Goal: Information Seeking & Learning: Find specific fact

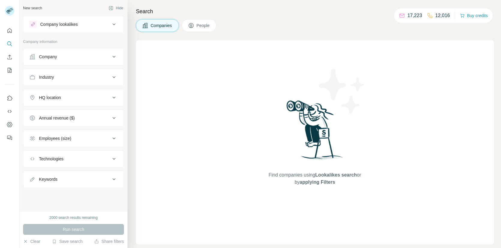
click at [195, 26] on button "People" at bounding box center [199, 25] width 35 height 13
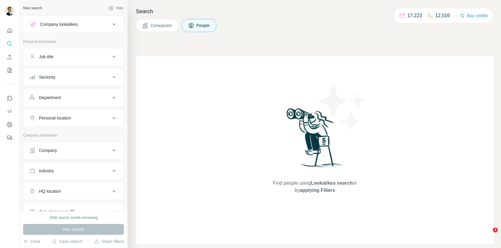
click at [61, 147] on div "Company" at bounding box center [69, 150] width 81 height 6
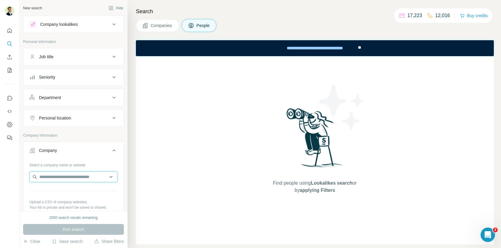
click at [62, 174] on input "text" at bounding box center [73, 176] width 88 height 11
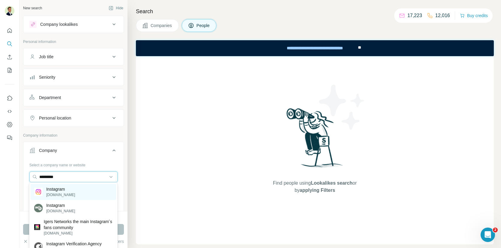
type input "*********"
click at [61, 192] on p "[DOMAIN_NAME]" at bounding box center [60, 194] width 29 height 5
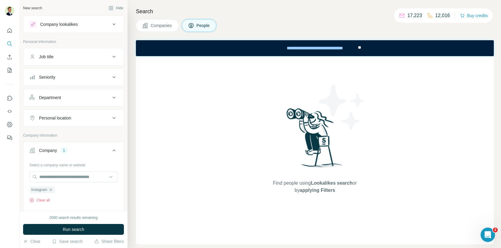
click at [60, 58] on div "Job title" at bounding box center [69, 57] width 81 height 6
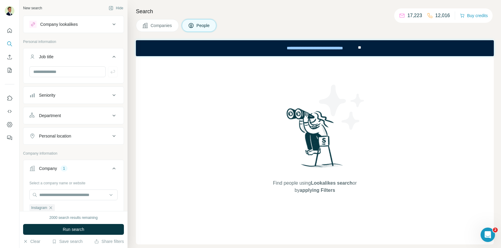
click at [58, 58] on div "Job title" at bounding box center [69, 57] width 81 height 6
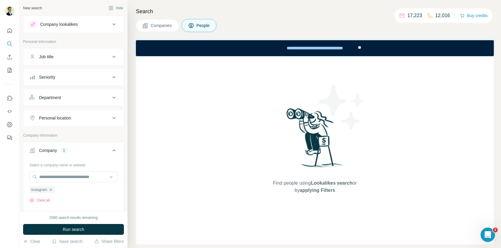
click at [52, 74] on div "Seniority" at bounding box center [47, 77] width 16 height 6
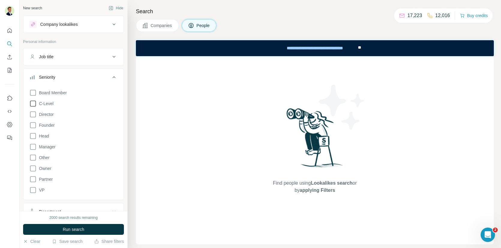
click at [33, 105] on icon at bounding box center [32, 103] width 7 height 7
click at [48, 74] on div "Seniority" at bounding box center [47, 77] width 16 height 6
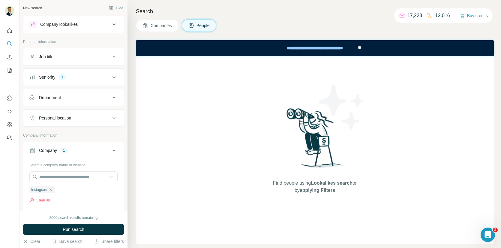
click at [52, 115] on div "Personal location" at bounding box center [55, 118] width 32 height 6
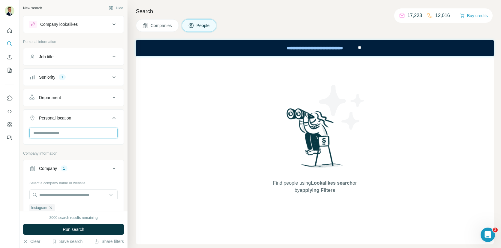
click at [53, 133] on input "text" at bounding box center [73, 133] width 88 height 11
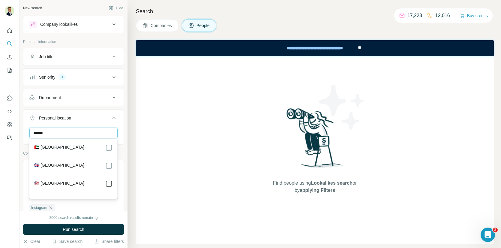
type input "******"
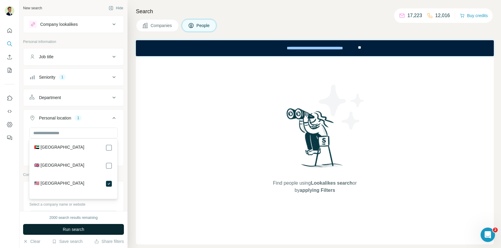
click at [70, 228] on span "Run search" at bounding box center [74, 229] width 22 height 6
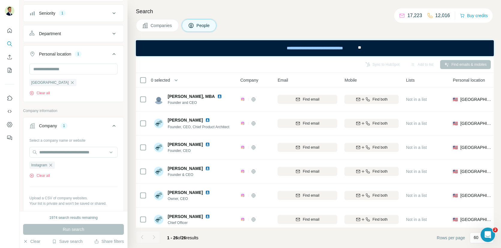
scroll to position [67, 0]
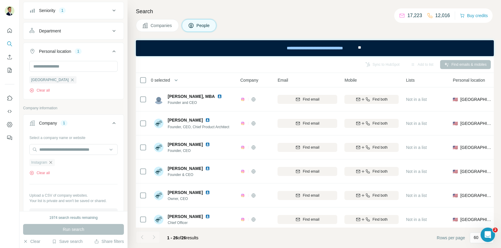
click at [53, 161] on icon "button" at bounding box center [50, 162] width 5 height 5
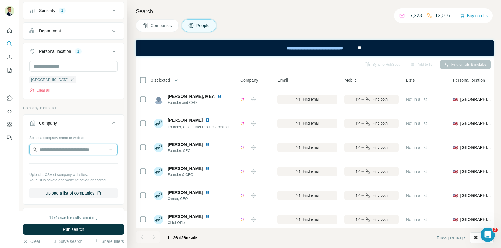
click at [54, 149] on input "text" at bounding box center [73, 149] width 88 height 11
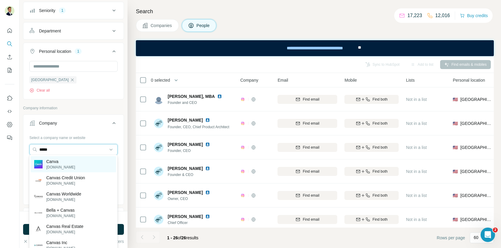
type input "*****"
click at [56, 161] on p "Canva" at bounding box center [60, 161] width 29 height 6
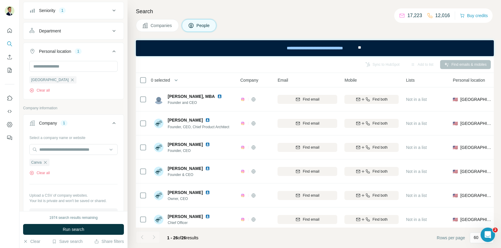
click at [70, 227] on span "Run search" at bounding box center [74, 229] width 22 height 6
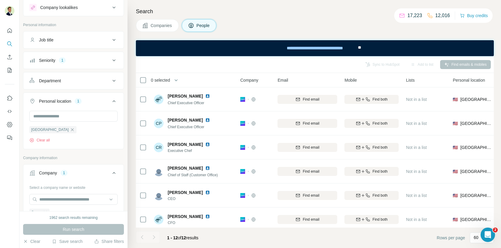
scroll to position [20, 0]
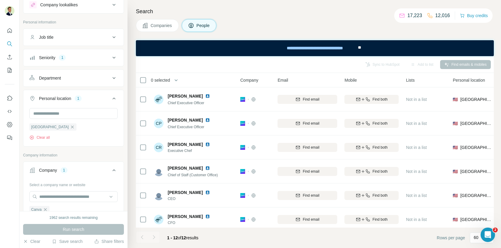
click at [60, 80] on button "Department" at bounding box center [73, 78] width 100 height 14
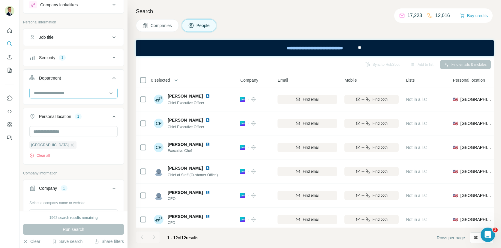
click at [56, 94] on input at bounding box center [70, 93] width 74 height 7
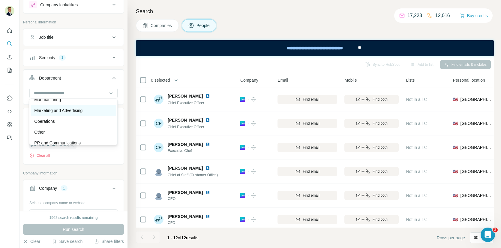
click at [53, 112] on p "Marketing and Advertising" at bounding box center [58, 110] width 48 height 6
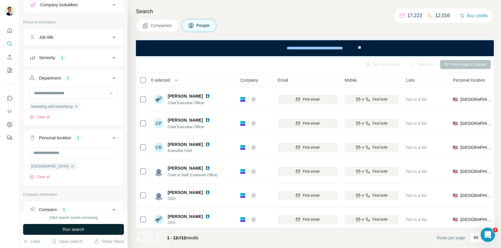
click at [69, 232] on button "Run search" at bounding box center [73, 229] width 101 height 11
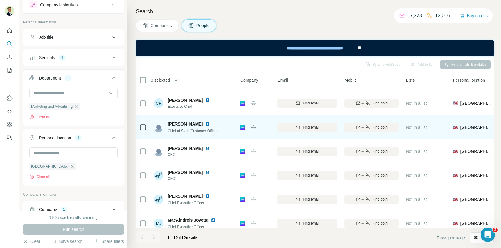
scroll to position [147, 0]
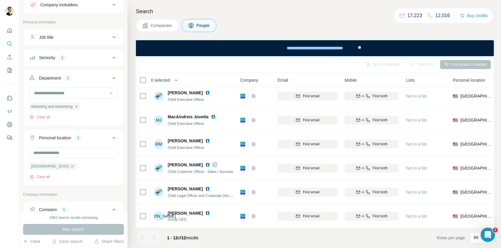
click at [70, 164] on icon "button" at bounding box center [72, 166] width 5 height 5
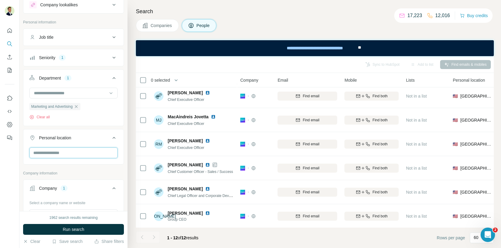
click at [58, 152] on input "text" at bounding box center [73, 152] width 88 height 11
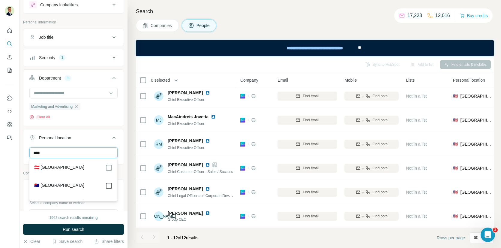
type input "****"
click at [85, 231] on button "Run search" at bounding box center [73, 229] width 101 height 11
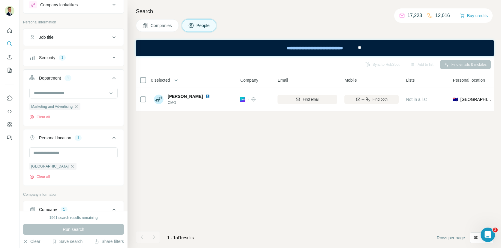
click at [225, 173] on div "Sync to HubSpot Add to list Find emails & mobiles 0 selected People Company Ema…" at bounding box center [315, 152] width 358 height 192
